Goal: Task Accomplishment & Management: Use online tool/utility

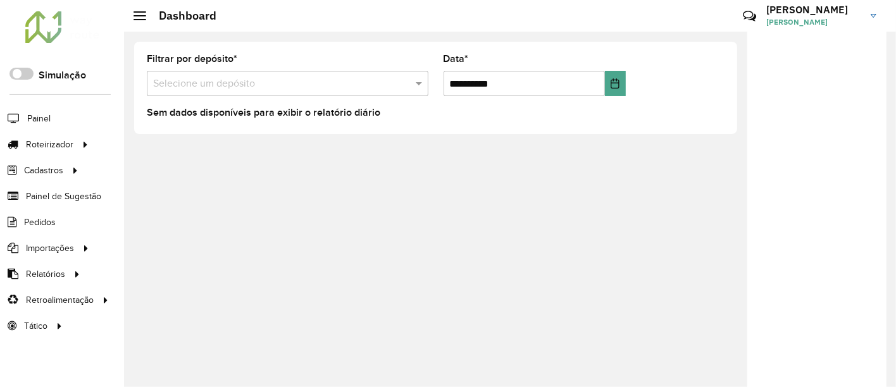
click at [867, 11] on link "ELENA ELENA MARIA ITATI MARTINEZ" at bounding box center [826, 15] width 120 height 33
click at [849, 140] on span at bounding box center [854, 139] width 24 height 12
click at [846, 15] on h3 "ELENA" at bounding box center [813, 10] width 95 height 12
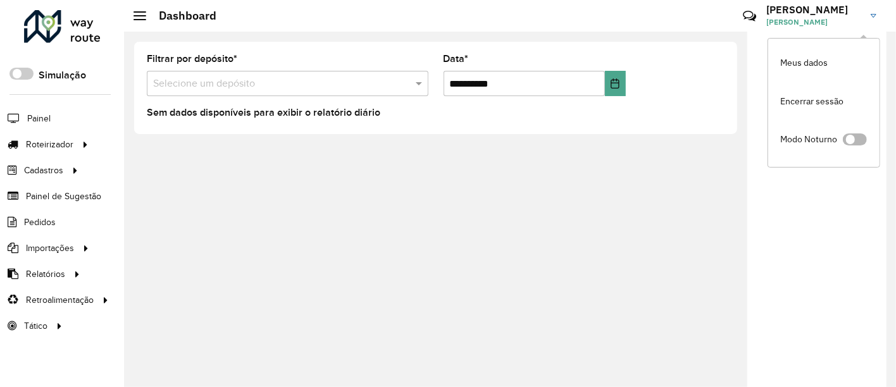
click at [857, 135] on span at bounding box center [854, 139] width 24 height 12
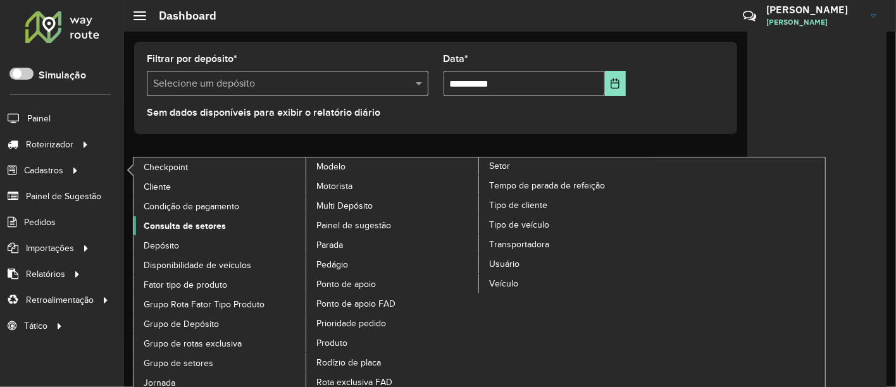
click at [173, 216] on link "Consulta de setores" at bounding box center [219, 225] width 173 height 19
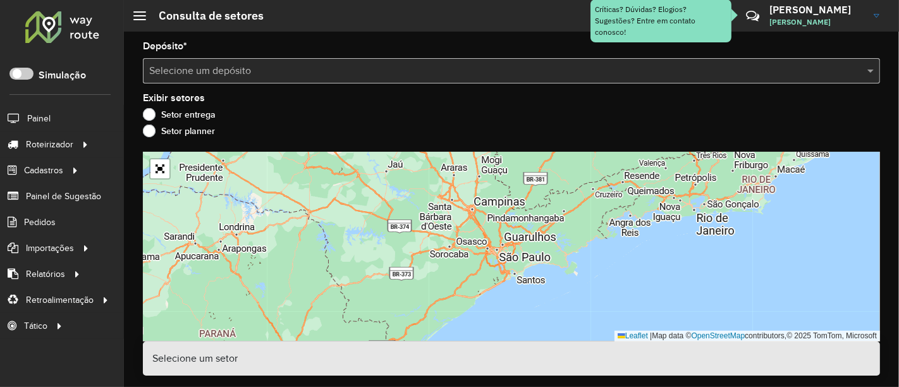
click at [346, 75] on input "text" at bounding box center [498, 71] width 699 height 15
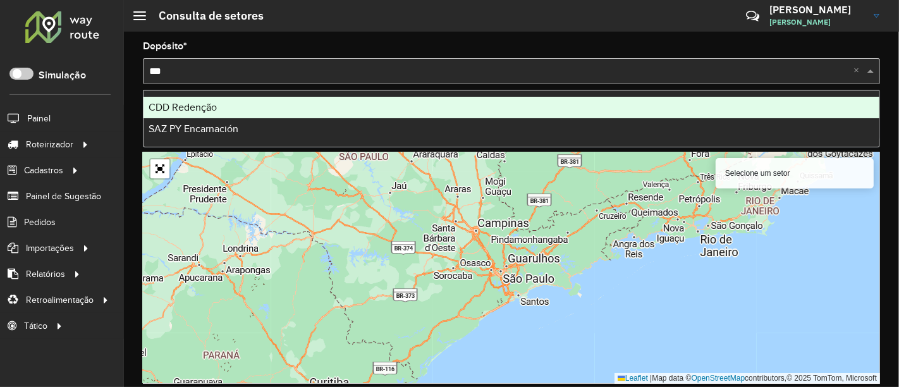
type input "****"
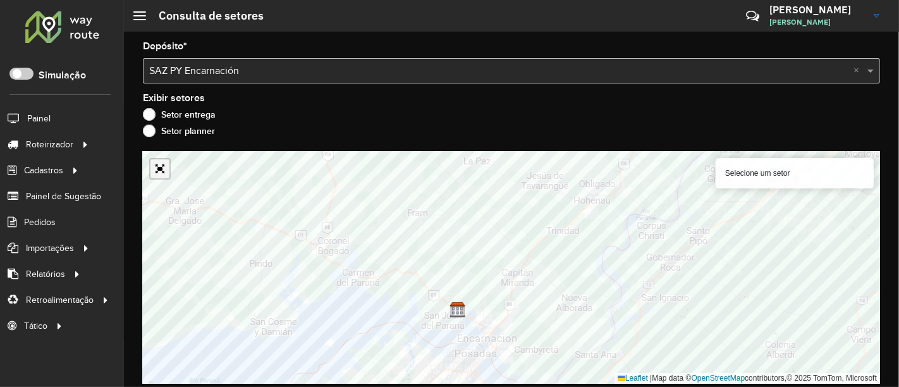
click at [166, 169] on link "Abrir mapa em tela cheia" at bounding box center [160, 168] width 19 height 19
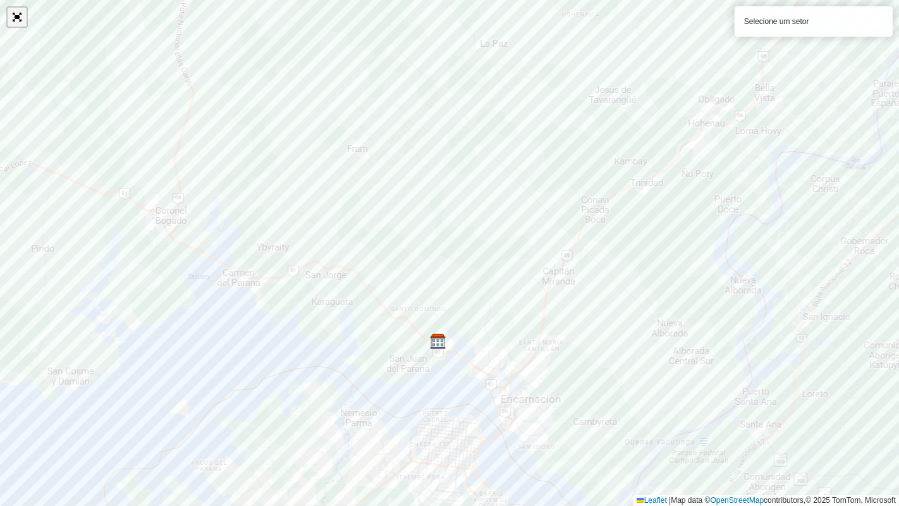
click at [18, 22] on link "Abrir mapa em tela cheia" at bounding box center [17, 17] width 19 height 19
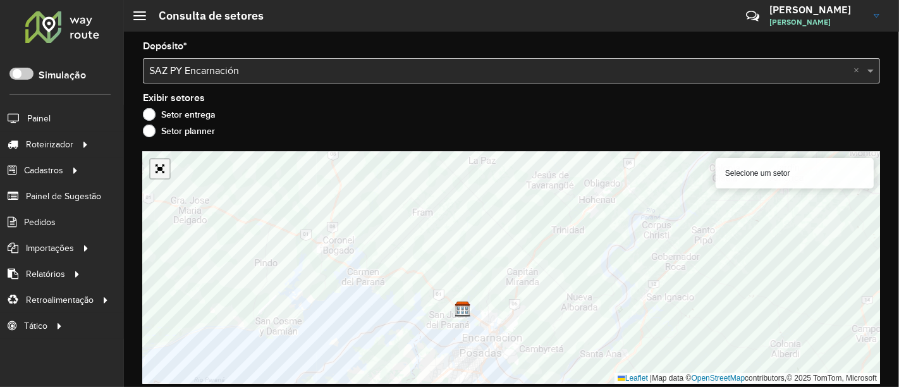
click at [161, 165] on link "Abrir mapa em tela cheia" at bounding box center [160, 168] width 19 height 19
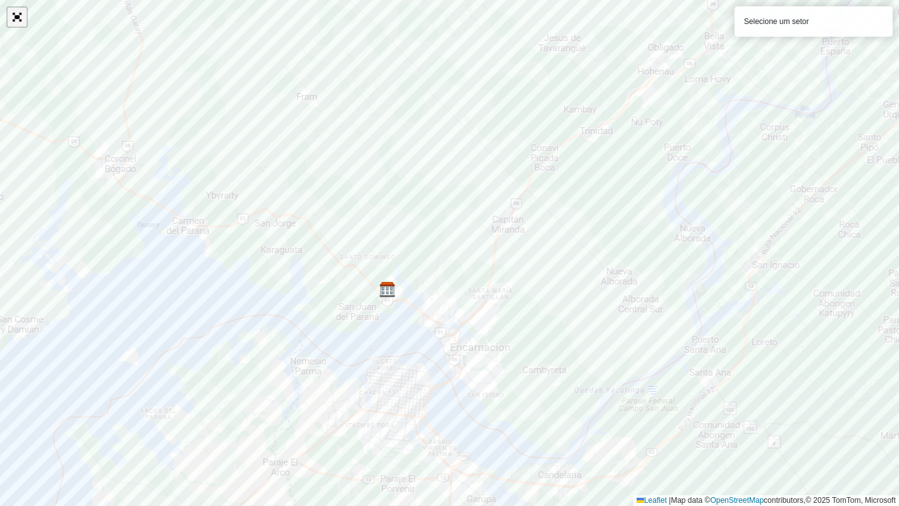
click at [21, 22] on link "Abrir mapa em tela cheia" at bounding box center [17, 17] width 19 height 19
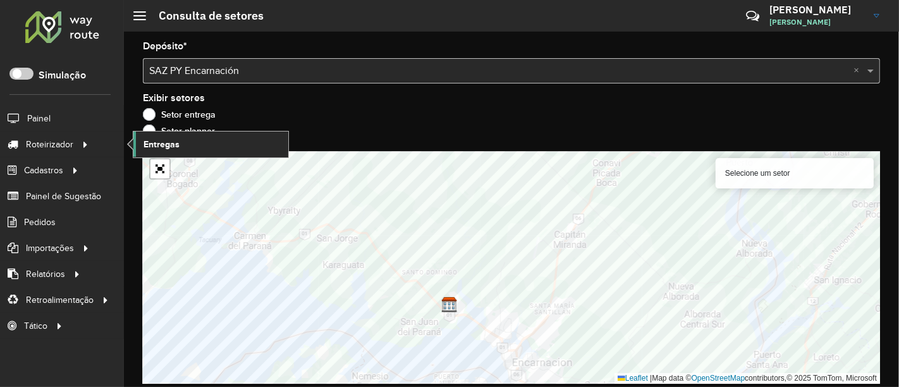
click at [168, 145] on span "Entregas" at bounding box center [162, 144] width 36 height 13
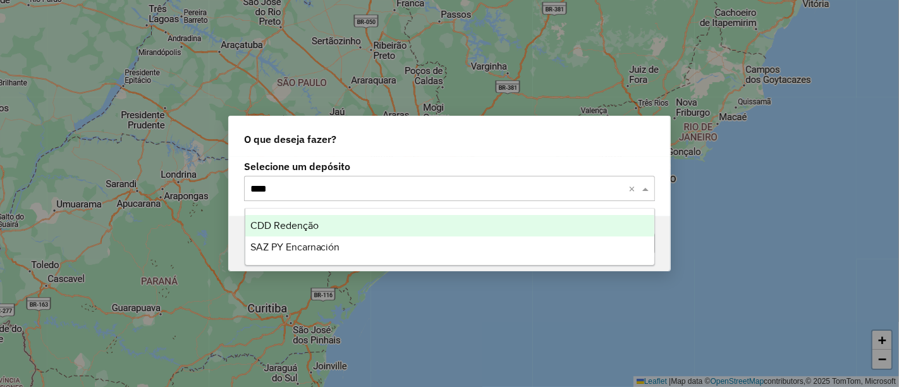
type input "*****"
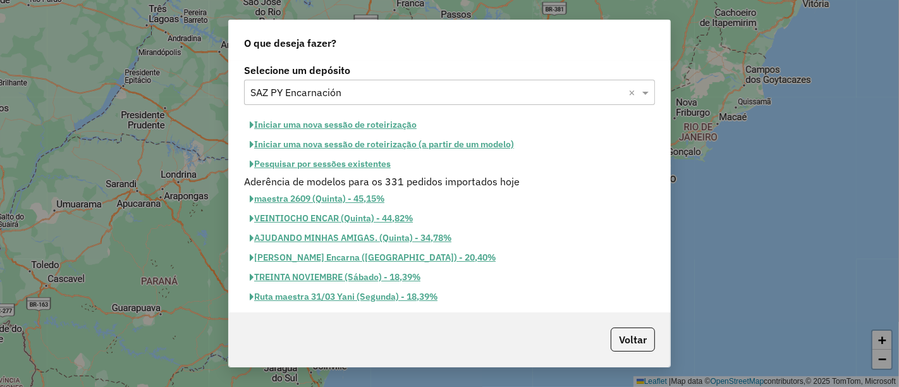
click at [377, 156] on button "Pesquisar por sessões existentes" at bounding box center [320, 164] width 152 height 20
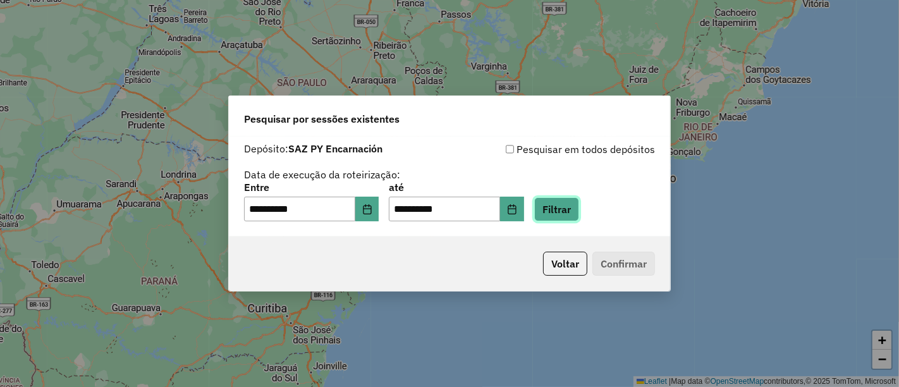
click at [579, 212] on button "Filtrar" at bounding box center [556, 209] width 45 height 24
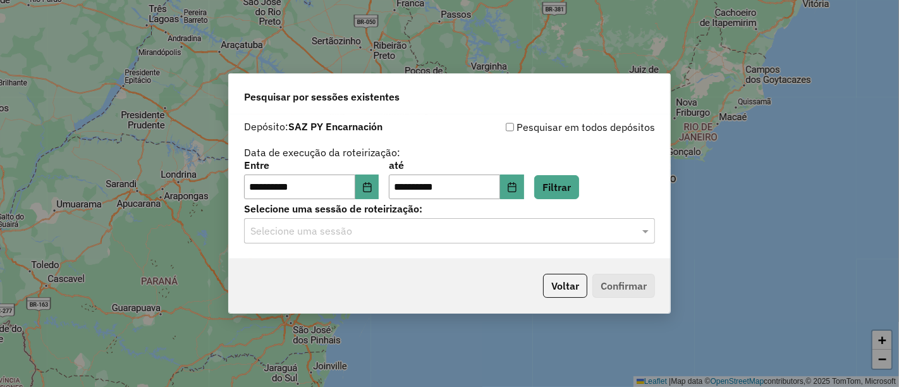
click at [370, 228] on input "text" at bounding box center [436, 231] width 373 height 15
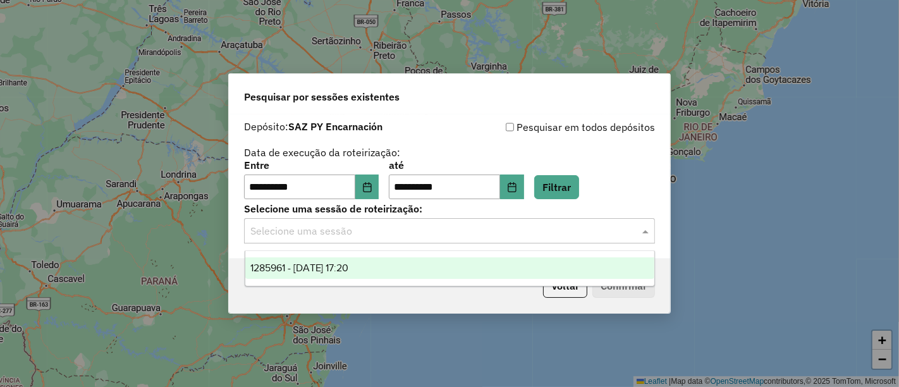
click at [346, 267] on span "1285961 - 01/10/2025 17:20" at bounding box center [299, 267] width 99 height 11
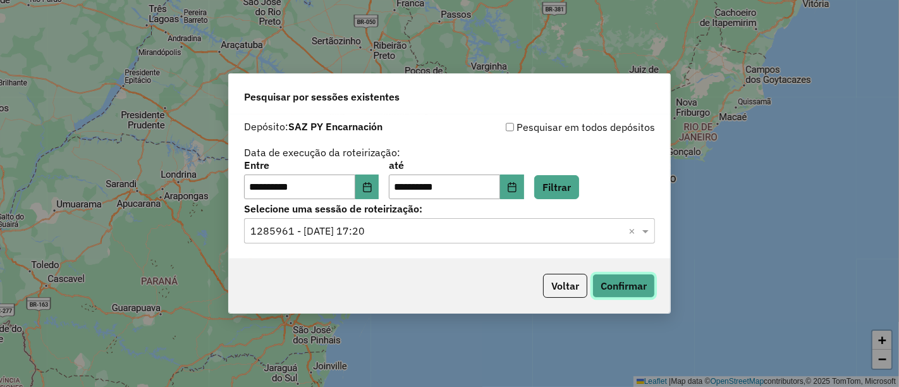
click at [632, 285] on button "Confirmar" at bounding box center [624, 286] width 63 height 24
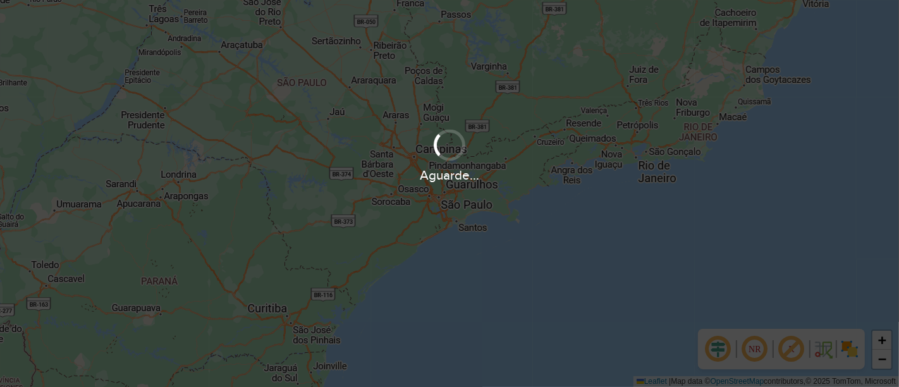
click at [512, 209] on div "Aguarde..." at bounding box center [449, 193] width 899 height 387
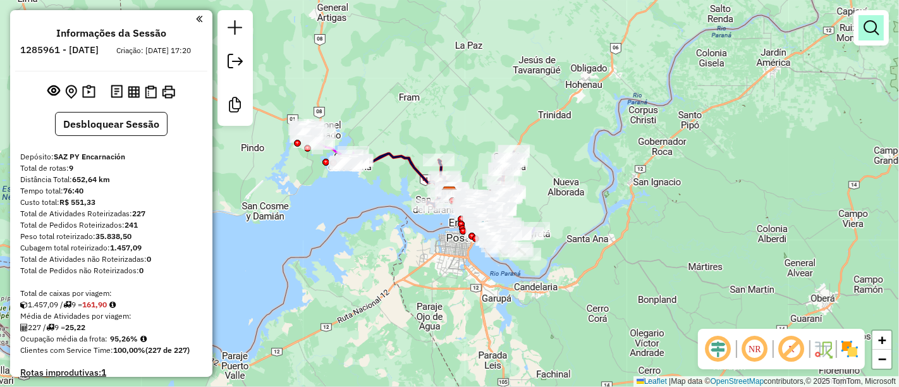
click at [873, 35] on em at bounding box center [871, 27] width 15 height 15
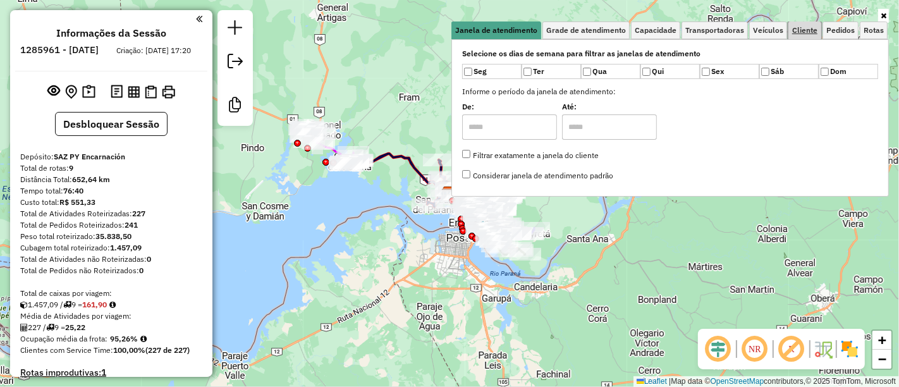
click at [801, 31] on span "Cliente" at bounding box center [804, 31] width 25 height 8
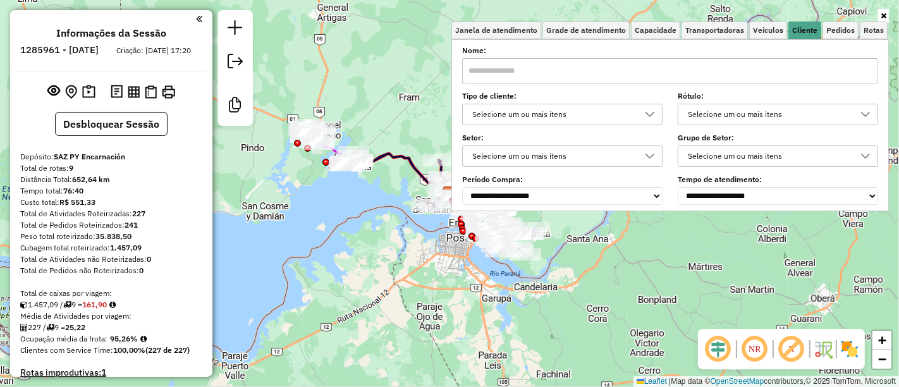
click at [581, 109] on div "Selecione um ou mais itens" at bounding box center [553, 114] width 170 height 20
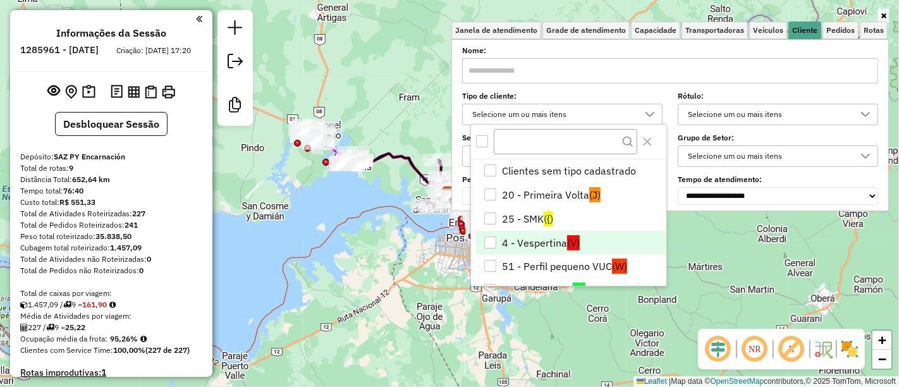
click at [545, 237] on li "4 - Vespertina (V)" at bounding box center [571, 243] width 190 height 24
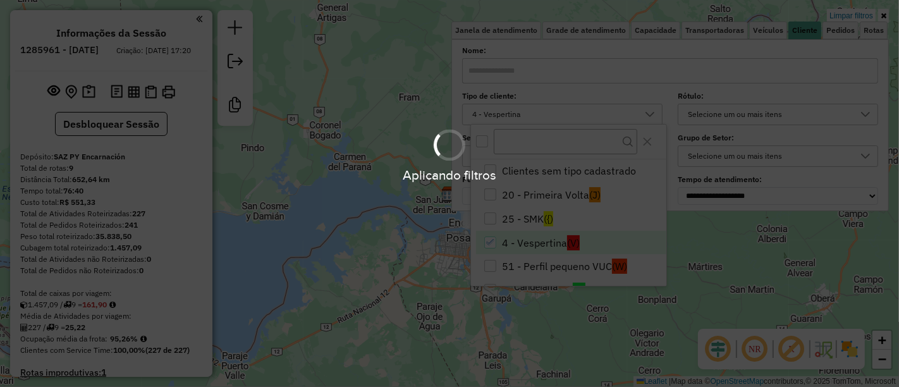
click at [369, 203] on hb-app "Aplicando filtros Pop-up bloqueado! Seu navegador bloqueou automáticamente a ab…" at bounding box center [449, 193] width 899 height 387
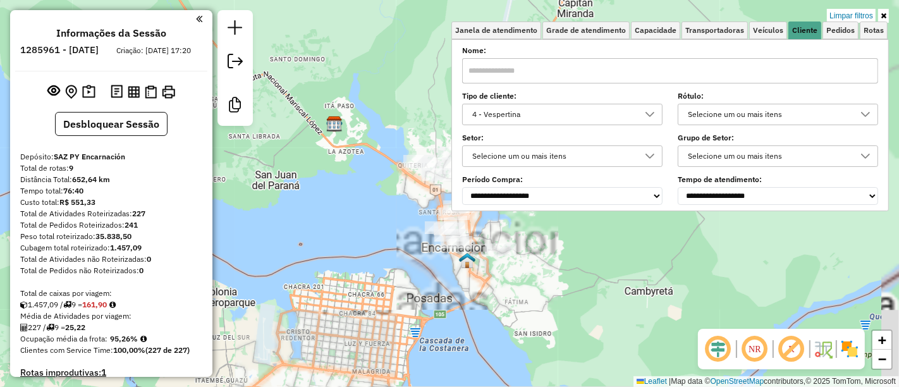
drag, startPoint x: 425, startPoint y: 254, endPoint x: 390, endPoint y: 272, distance: 39.3
click at [391, 272] on div "Limpar filtros Janela de atendimento Grade de atendimento Capacidade Transporta…" at bounding box center [449, 193] width 899 height 387
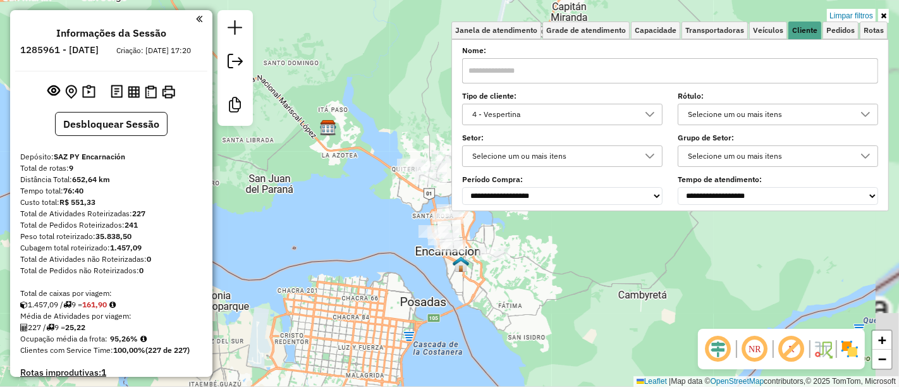
click at [368, 231] on div "Limpar filtros Janela de atendimento Grade de atendimento Capacidade Transporta…" at bounding box center [449, 193] width 899 height 387
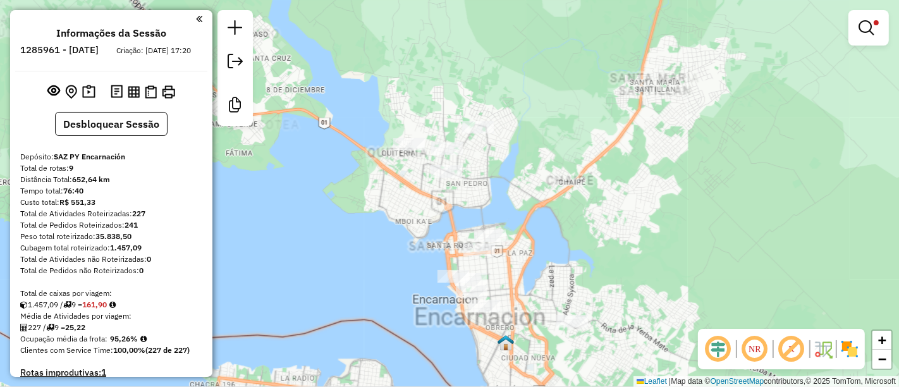
click at [453, 181] on div "Limpar filtros Janela de atendimento Grade de atendimento Capacidade Transporta…" at bounding box center [449, 193] width 899 height 387
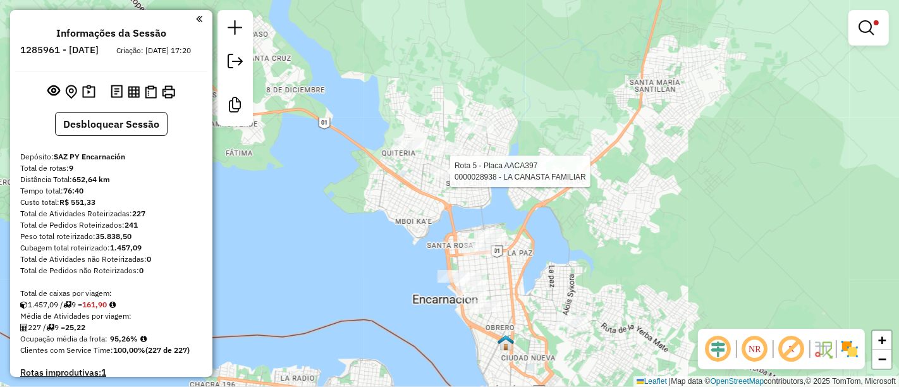
select select "**********"
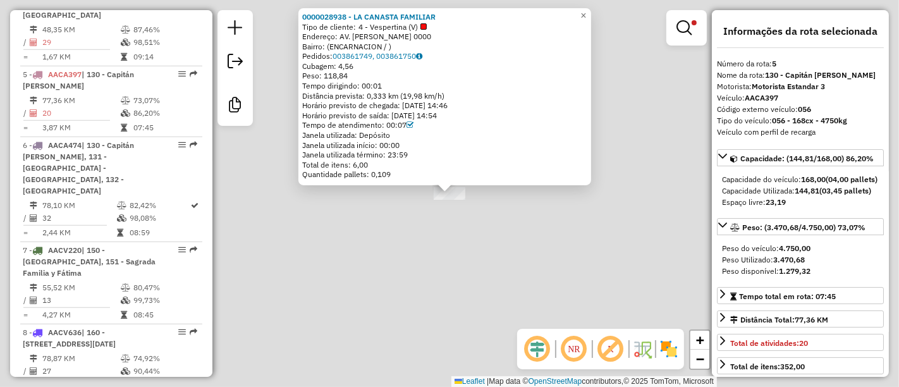
scroll to position [856, 0]
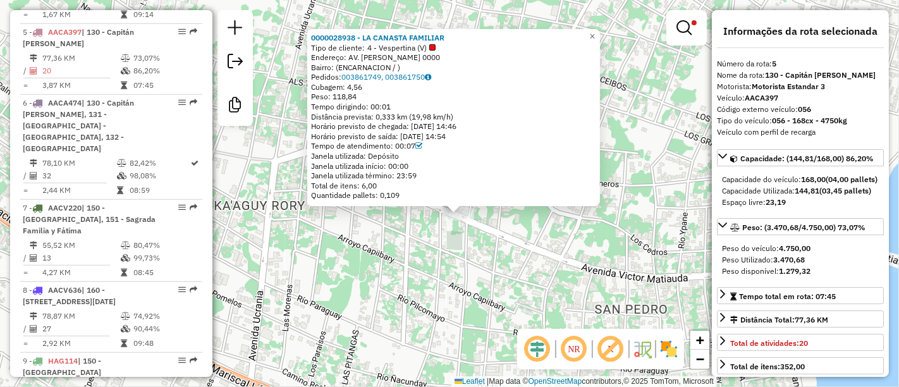
click at [661, 346] on img at bounding box center [669, 349] width 20 height 20
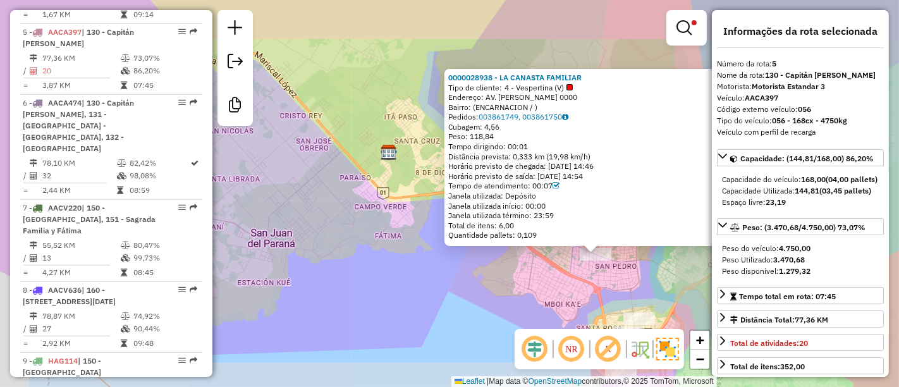
drag, startPoint x: 460, startPoint y: 220, endPoint x: 450, endPoint y: 207, distance: 16.7
click at [450, 209] on div "0000028938 - LA CANASTA FAMILIAR Tipo de cliente: 4 - Vespertina (V) Endereço: …" at bounding box center [449, 193] width 899 height 387
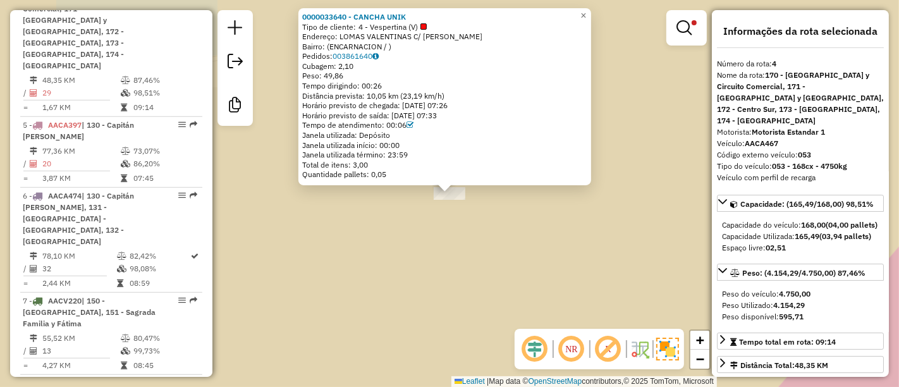
scroll to position [752, 0]
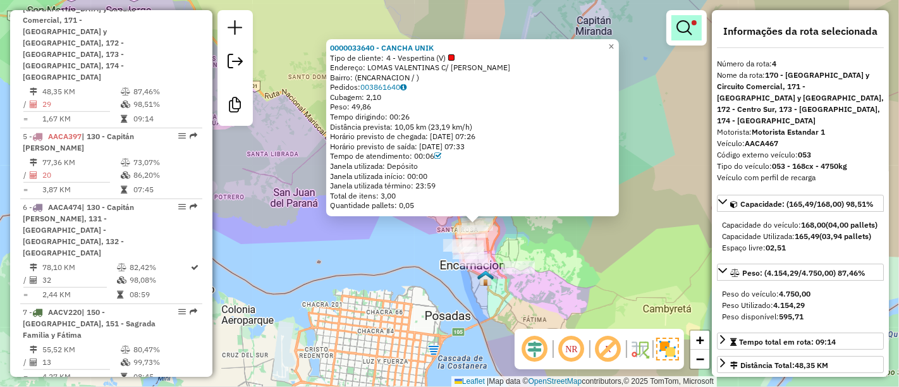
click at [678, 31] on em at bounding box center [684, 27] width 15 height 15
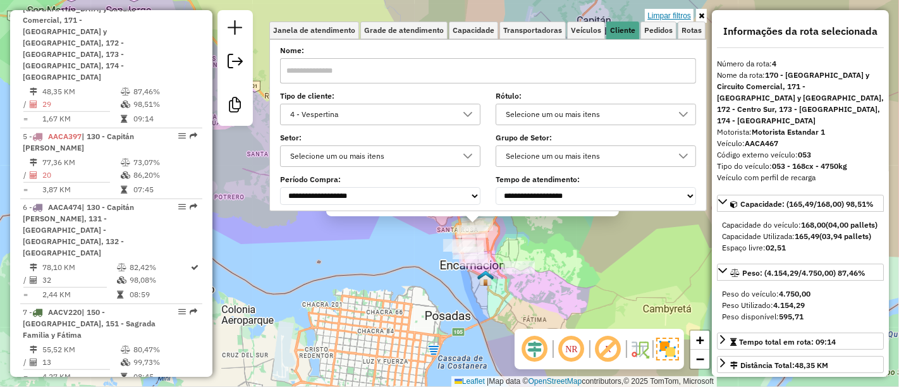
click at [676, 15] on link "Limpar filtros" at bounding box center [669, 16] width 49 height 14
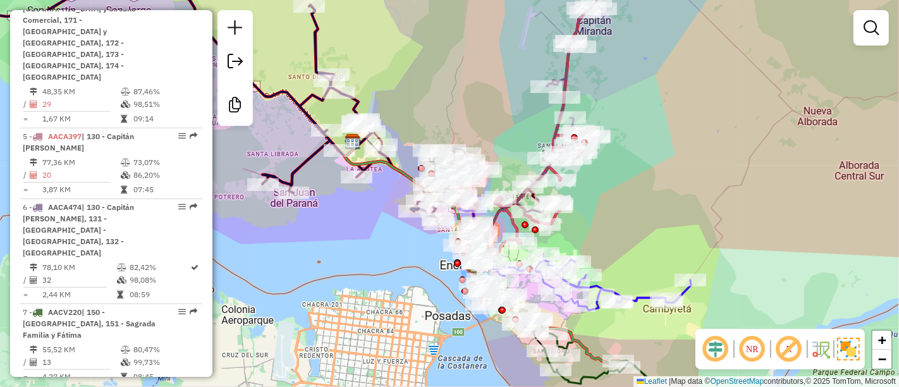
click at [323, 239] on div "Janela de atendimento Grade de atendimento Capacidade Transportadoras Veículos …" at bounding box center [449, 193] width 899 height 387
